Goal: Task Accomplishment & Management: Use online tool/utility

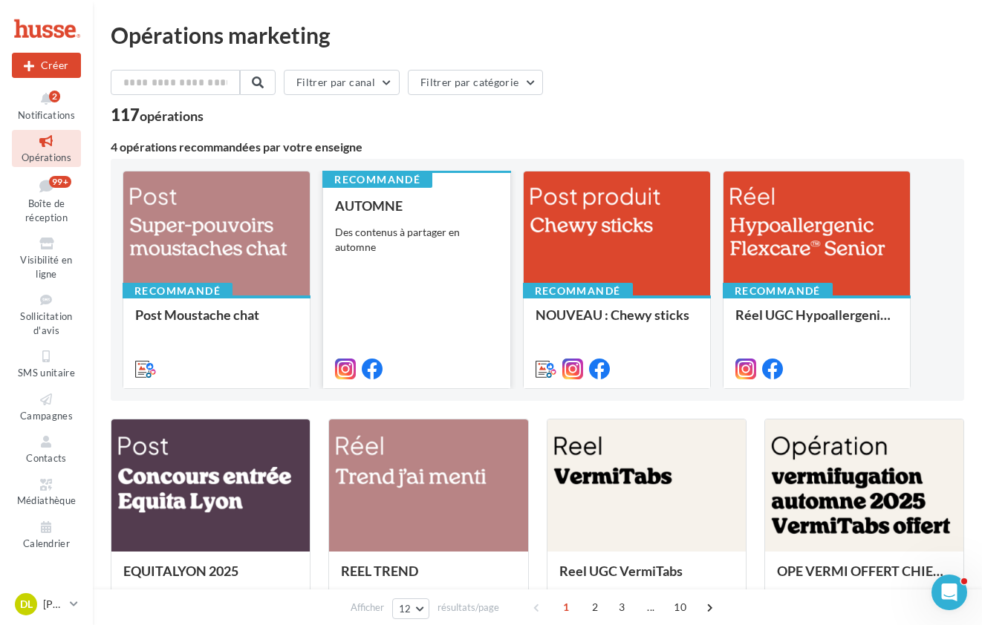
click at [453, 300] on div "AUTOMNE Des contenus à partager en automne" at bounding box center [416, 286] width 163 height 177
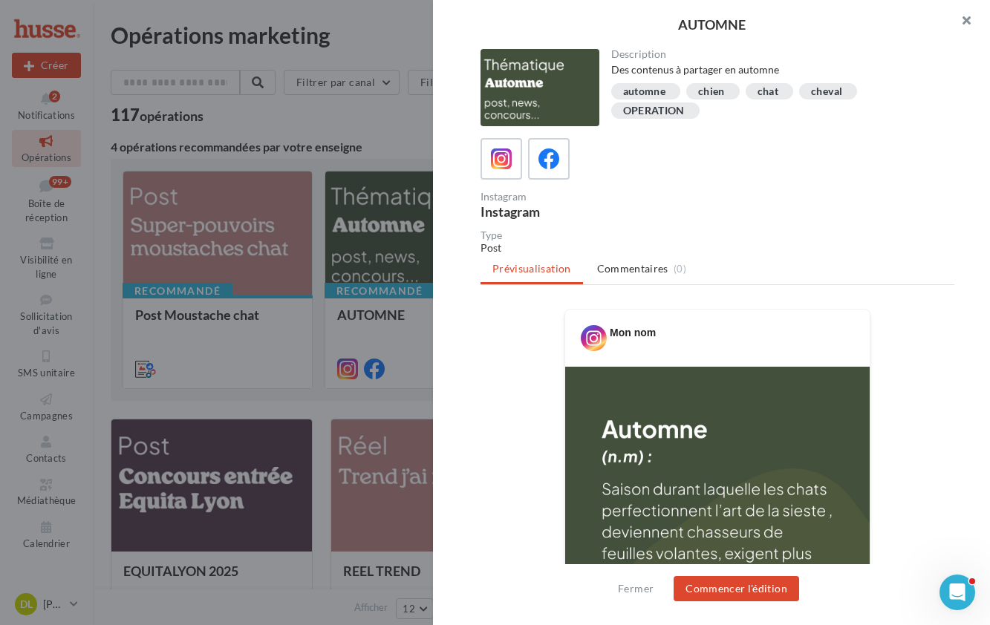
click at [962, 13] on button "button" at bounding box center [960, 22] width 59 height 45
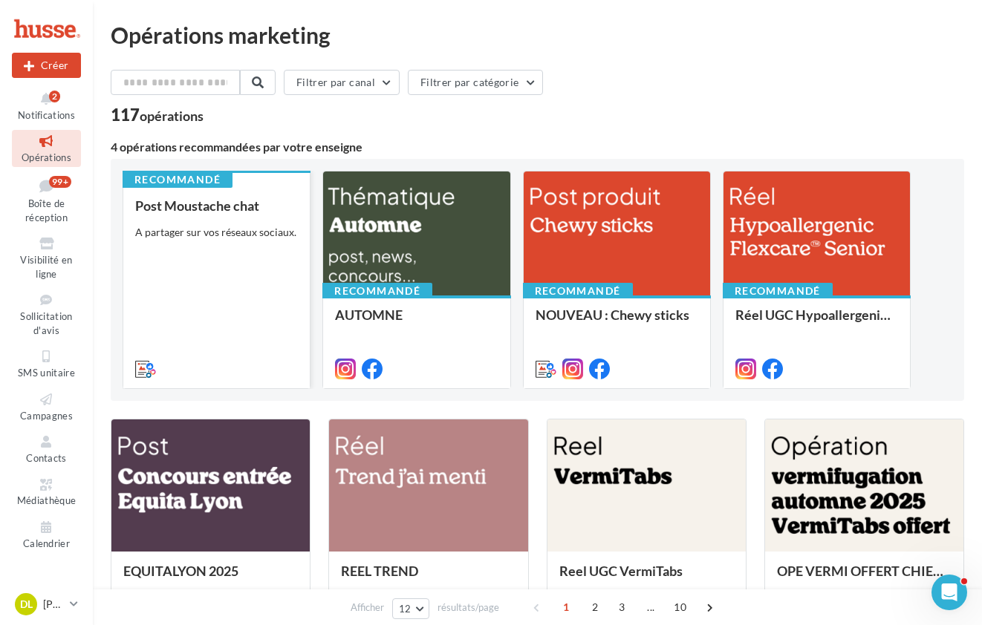
click at [169, 273] on div "Post Moustache chat A partager sur vos réseaux sociaux." at bounding box center [216, 286] width 163 height 177
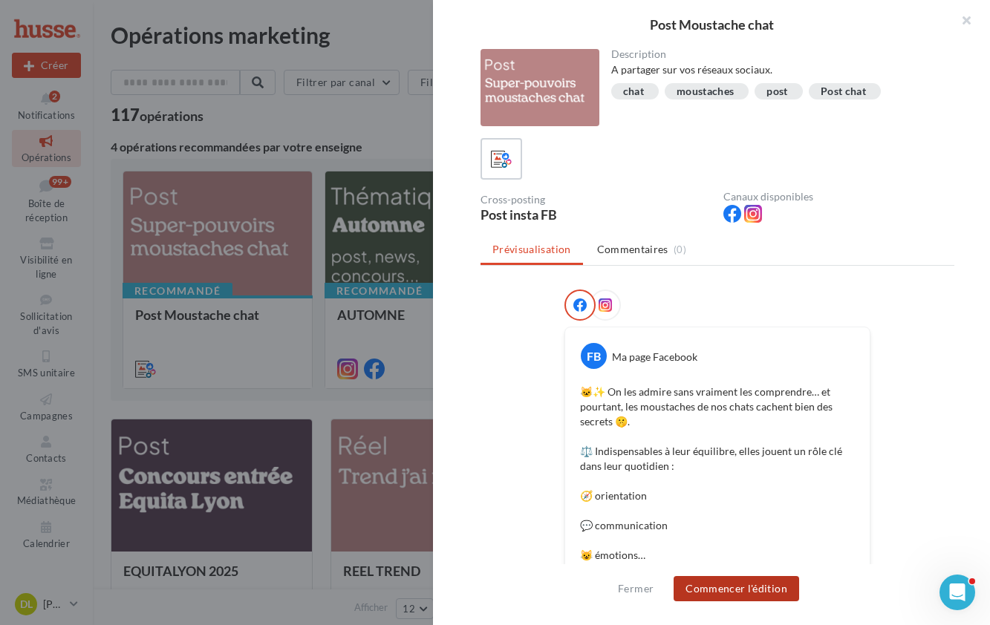
click at [765, 593] on button "Commencer l'édition" at bounding box center [737, 588] width 126 height 25
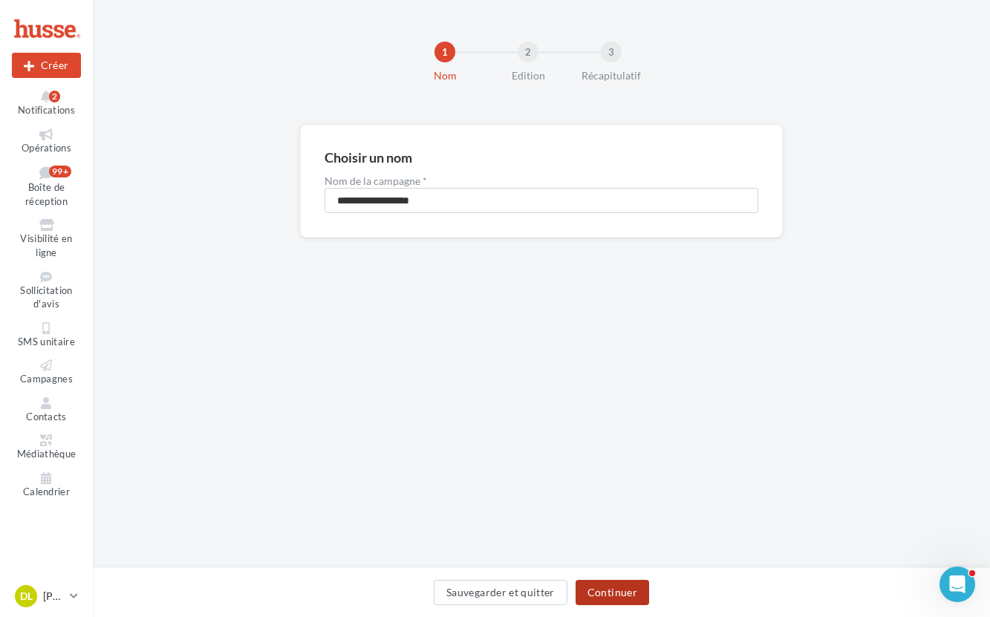
click at [624, 598] on button "Continuer" at bounding box center [613, 592] width 74 height 25
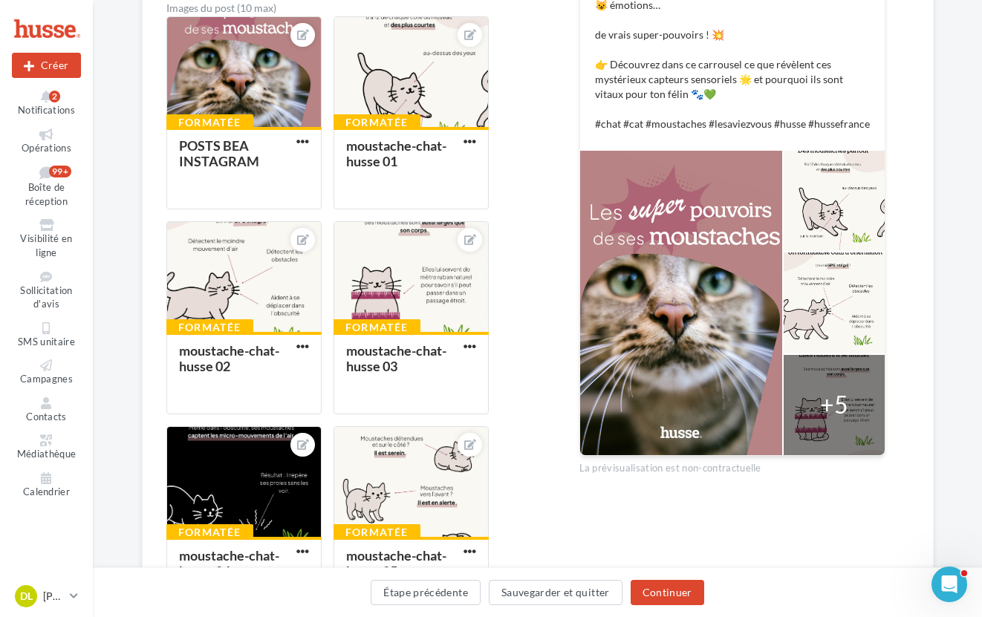
scroll to position [624, 0]
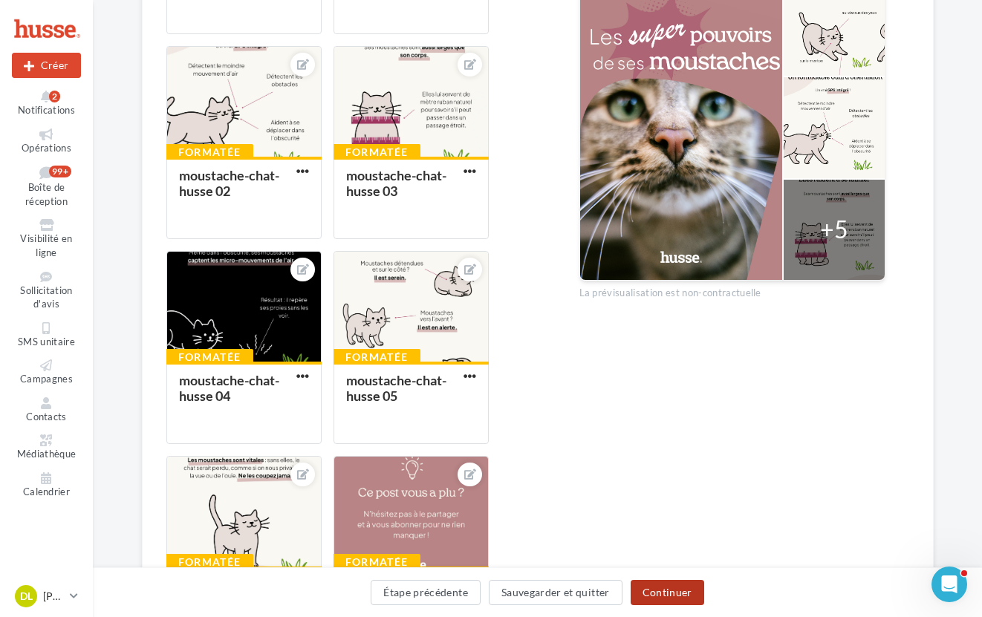
click at [675, 592] on button "Continuer" at bounding box center [668, 592] width 74 height 25
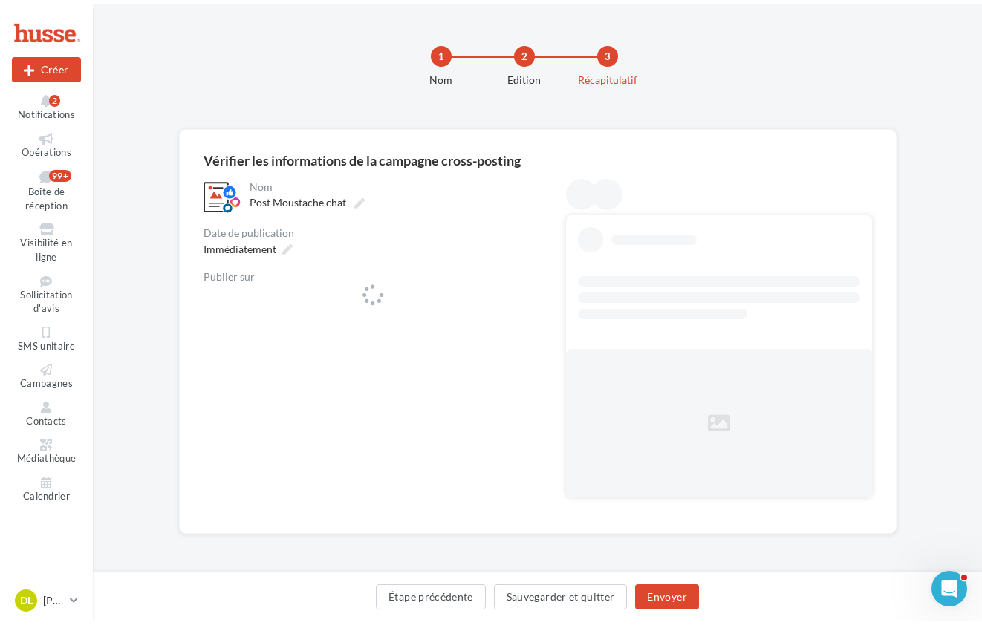
scroll to position [0, 0]
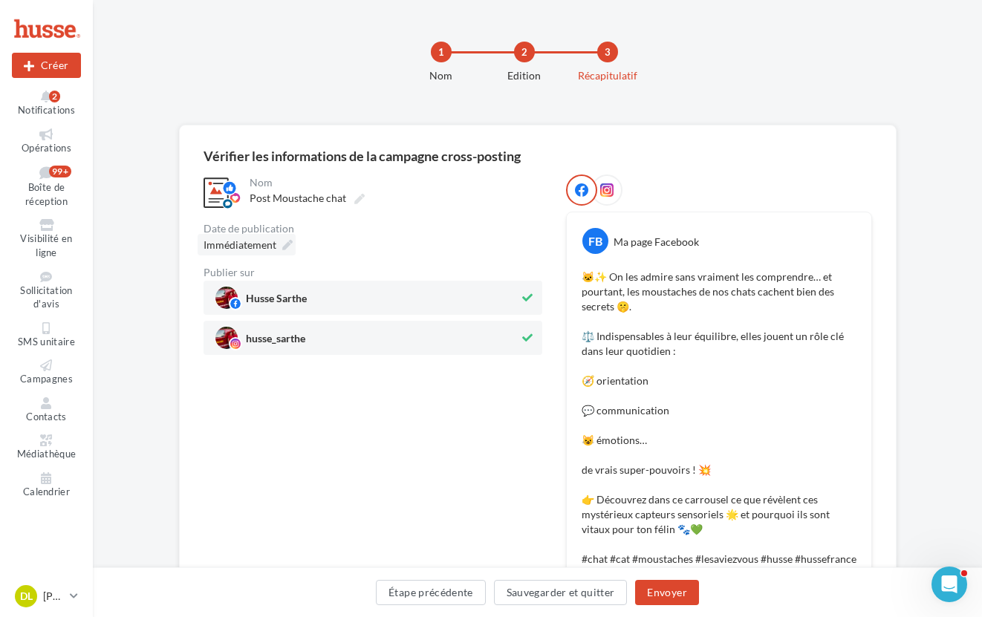
click at [282, 244] on icon at bounding box center [287, 245] width 10 height 10
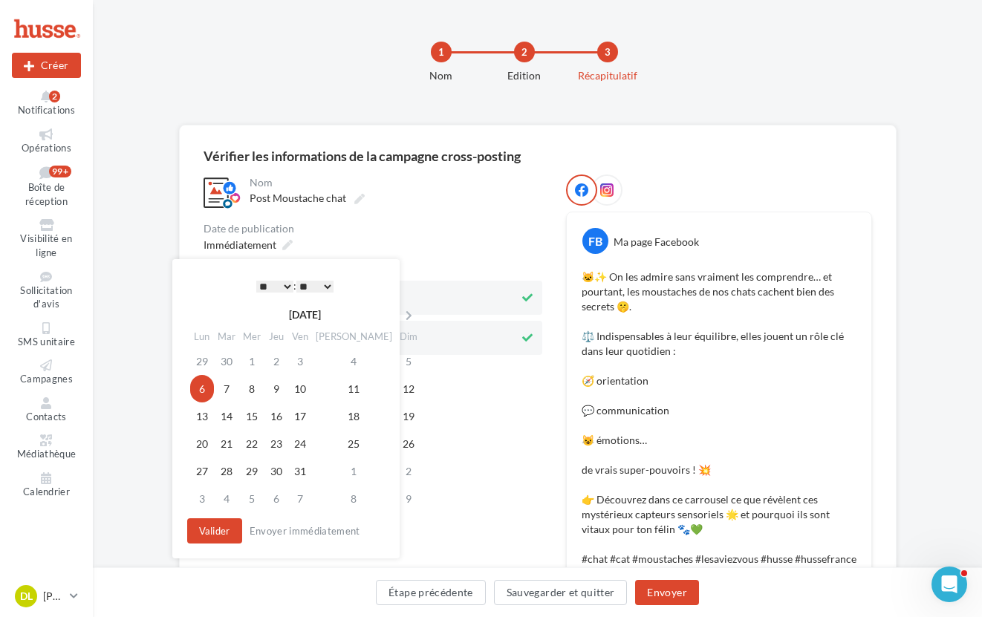
click at [286, 286] on select "* * * * * * * * * * ** ** ** ** ** ** ** ** ** ** ** ** ** **" at bounding box center [274, 287] width 37 height 12
click at [224, 532] on button "Valider" at bounding box center [214, 530] width 55 height 25
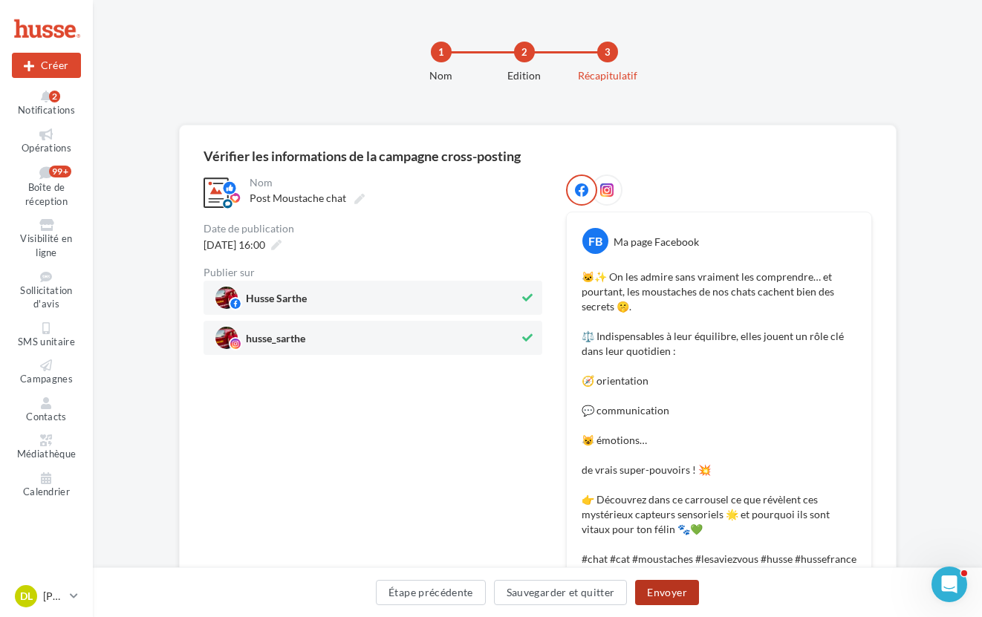
click at [686, 592] on button "Envoyer" at bounding box center [666, 592] width 63 height 25
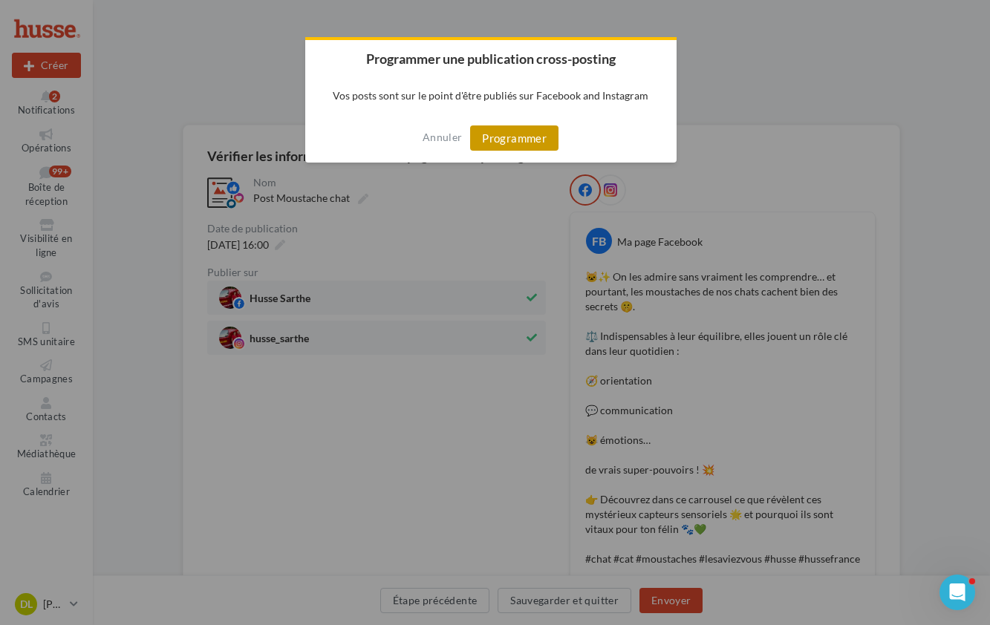
click at [515, 140] on button "Programmer" at bounding box center [514, 138] width 88 height 25
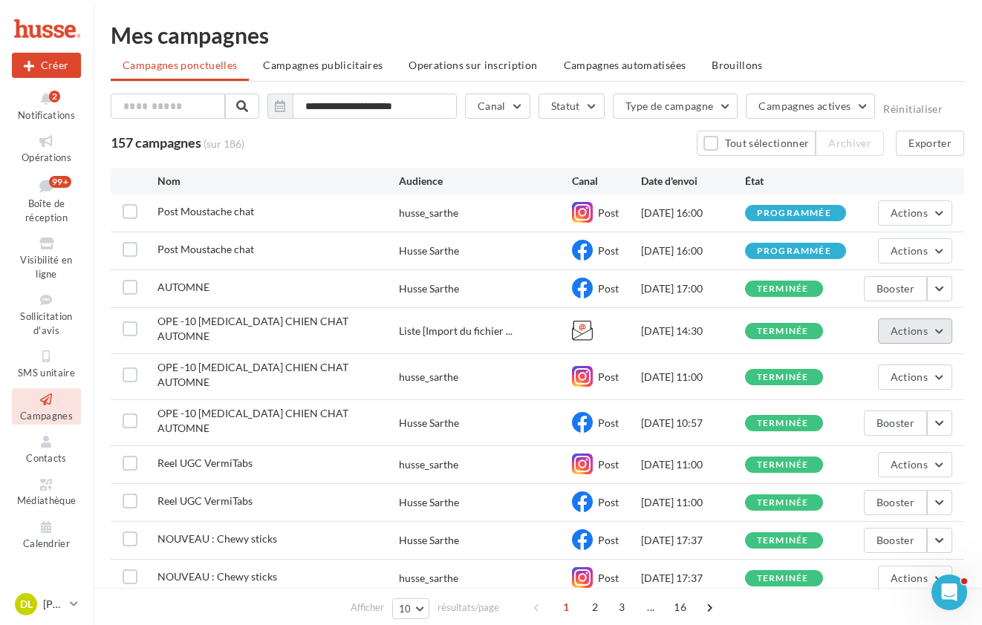
click at [924, 327] on span "Actions" at bounding box center [909, 331] width 37 height 13
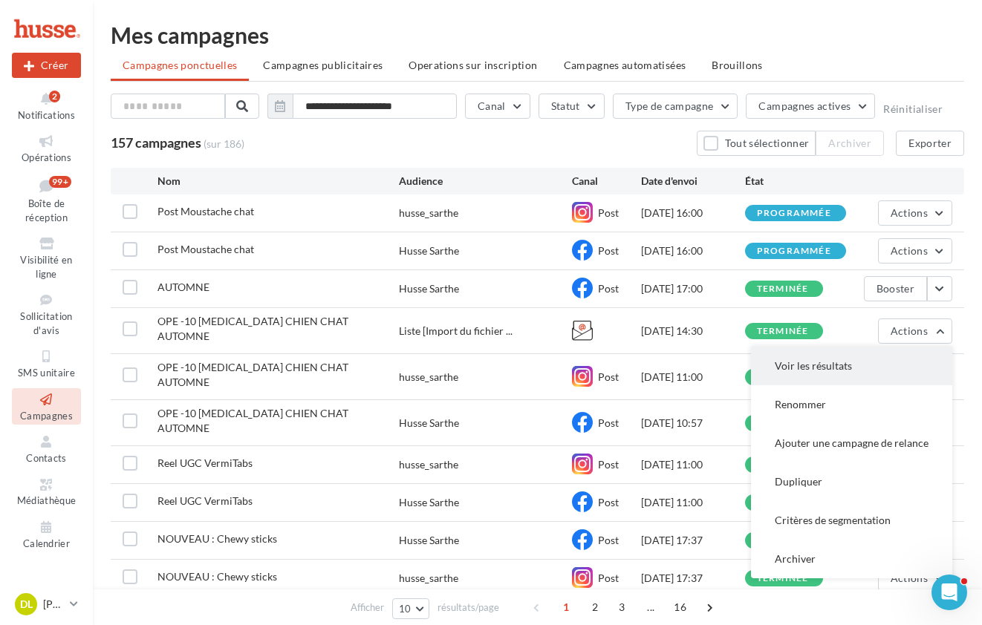
click at [795, 366] on button "Voir les résultats" at bounding box center [851, 366] width 201 height 39
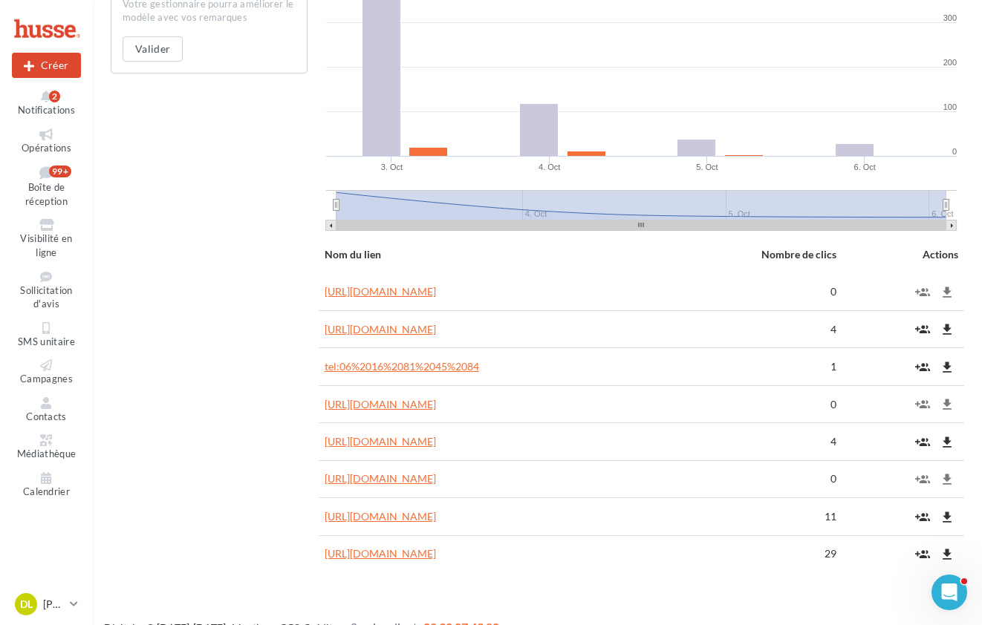
scroll to position [965, 0]
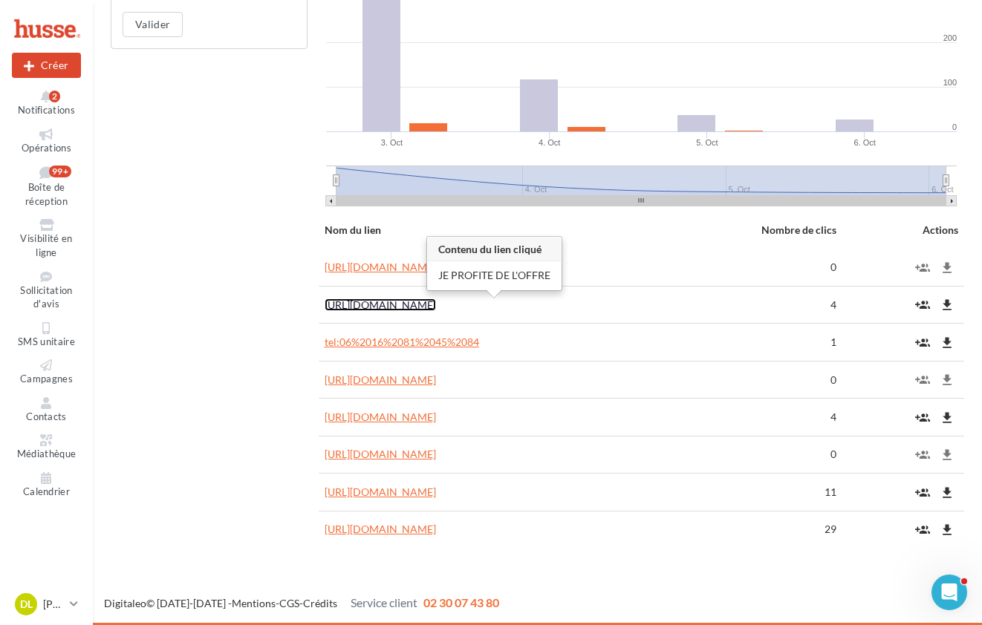
click at [436, 304] on link "[URL][DOMAIN_NAME]" at bounding box center [380, 305] width 111 height 13
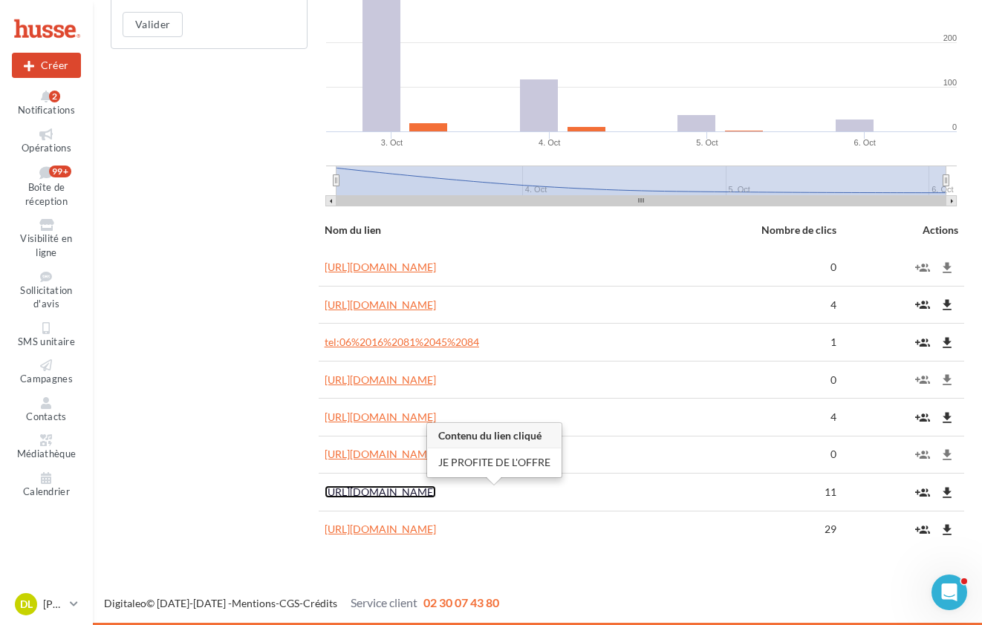
click at [436, 492] on link "[URL][DOMAIN_NAME]" at bounding box center [380, 492] width 111 height 13
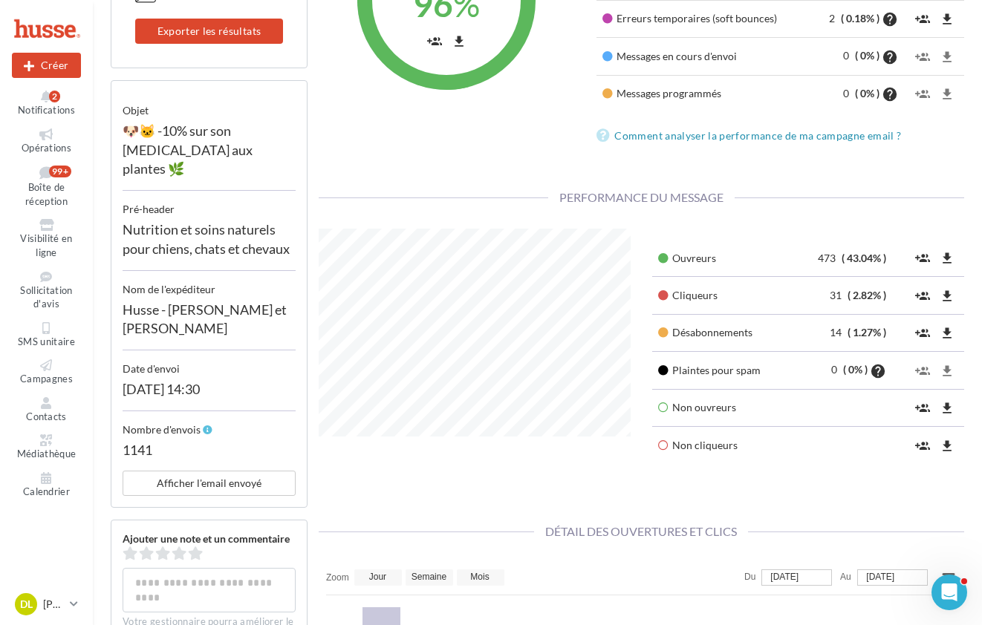
scroll to position [221, 0]
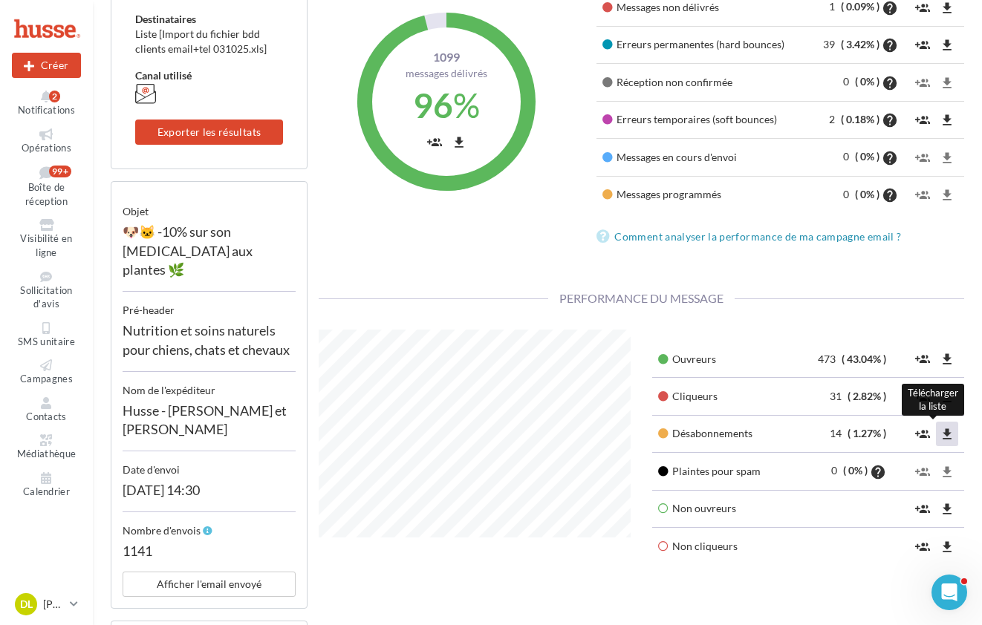
click at [951, 435] on icon "file_download" at bounding box center [947, 434] width 15 height 15
